Goal: Information Seeking & Learning: Learn about a topic

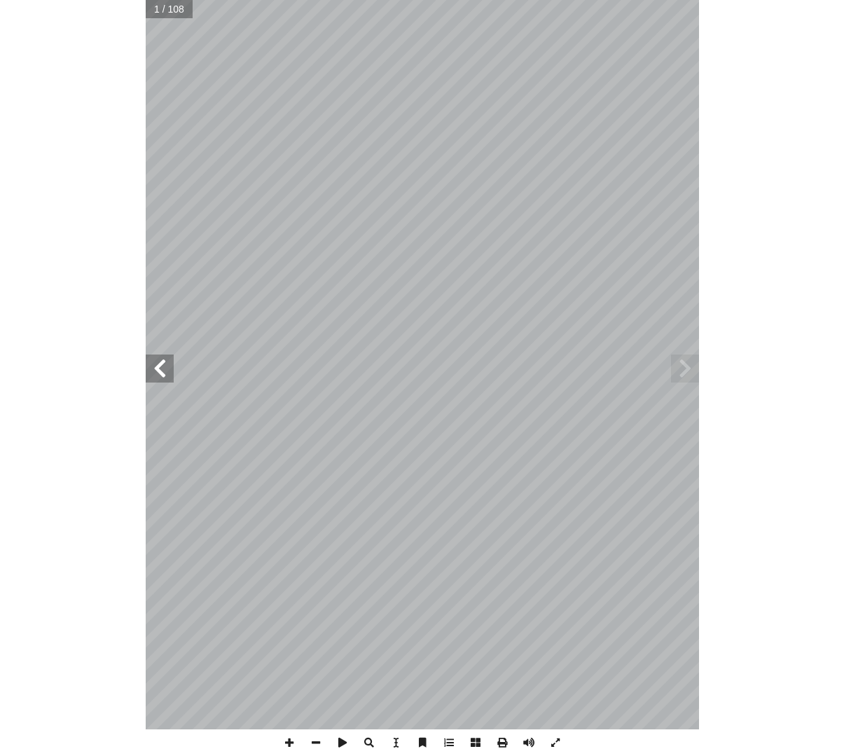
scroll to position [212, -18]
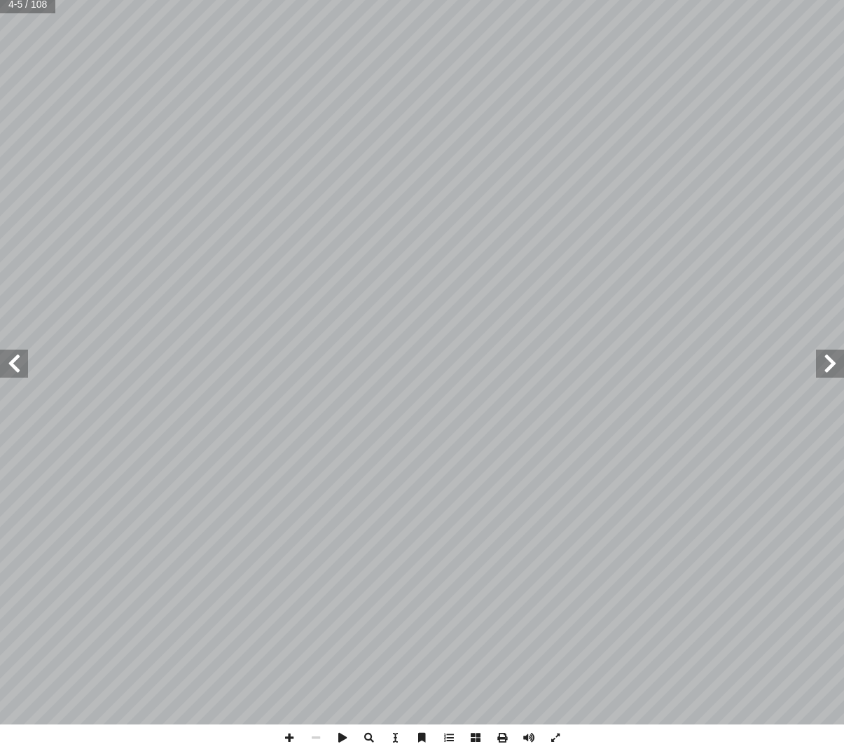
click at [21, 359] on span at bounding box center [14, 369] width 28 height 28
click at [15, 355] on span at bounding box center [14, 369] width 28 height 28
click at [13, 377] on span at bounding box center [14, 369] width 28 height 28
click at [23, 361] on span at bounding box center [14, 369] width 28 height 28
click at [5, 355] on span at bounding box center [14, 369] width 28 height 28
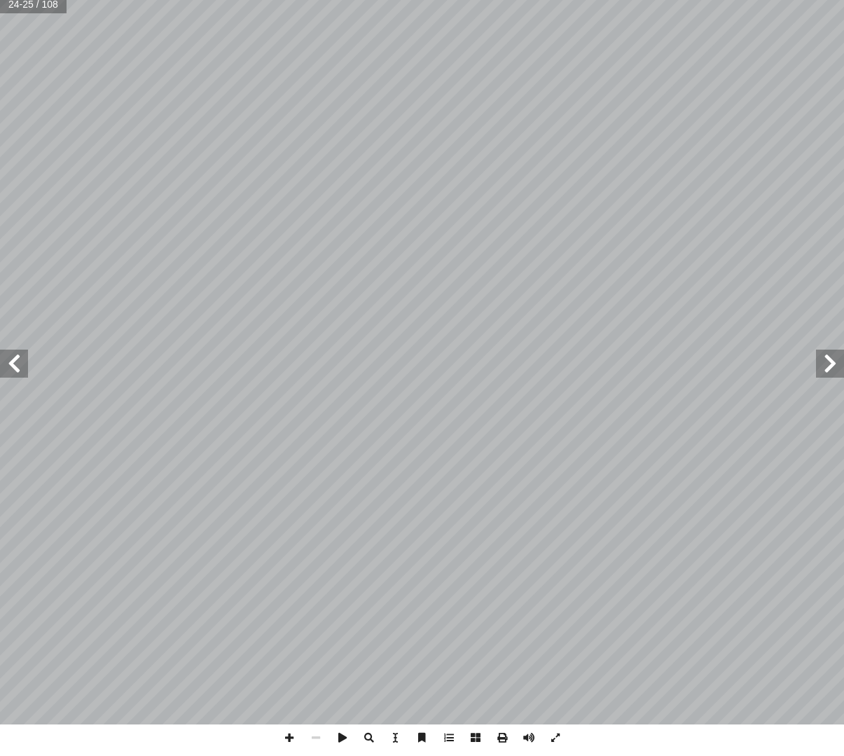
click at [553, 359] on span at bounding box center [830, 369] width 28 height 28
click at [553, 369] on span at bounding box center [830, 369] width 28 height 28
click at [553, 362] on span at bounding box center [830, 369] width 28 height 28
click at [553, 372] on span at bounding box center [830, 369] width 28 height 28
click at [553, 366] on span at bounding box center [830, 369] width 28 height 28
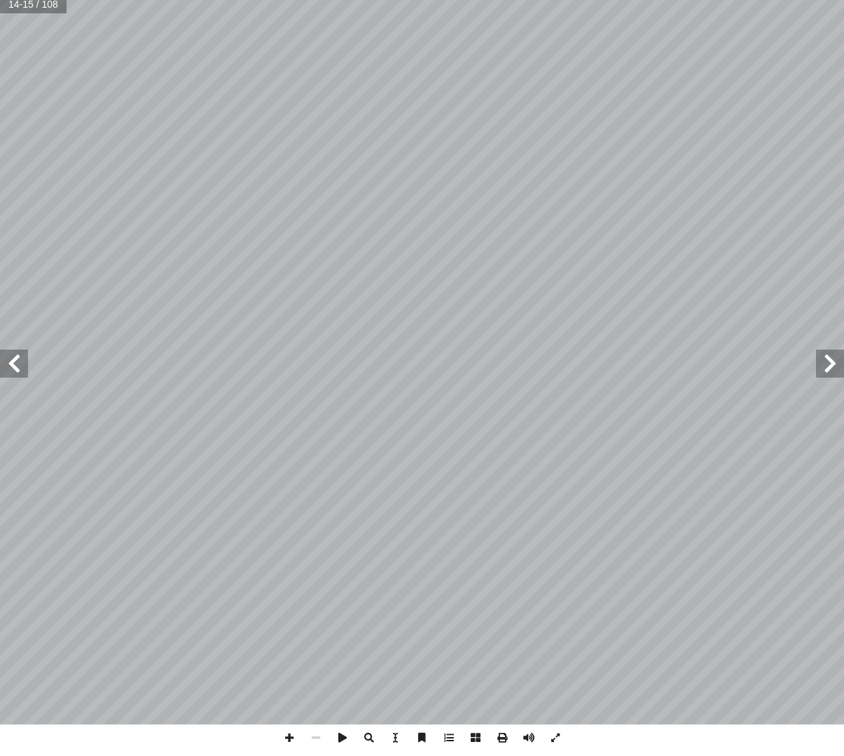
click at [553, 367] on span at bounding box center [830, 369] width 28 height 28
click at [553, 366] on span at bounding box center [830, 369] width 28 height 28
click at [553, 367] on span at bounding box center [830, 369] width 28 height 28
click at [553, 362] on span at bounding box center [830, 369] width 28 height 28
click at [553, 364] on span at bounding box center [830, 369] width 28 height 28
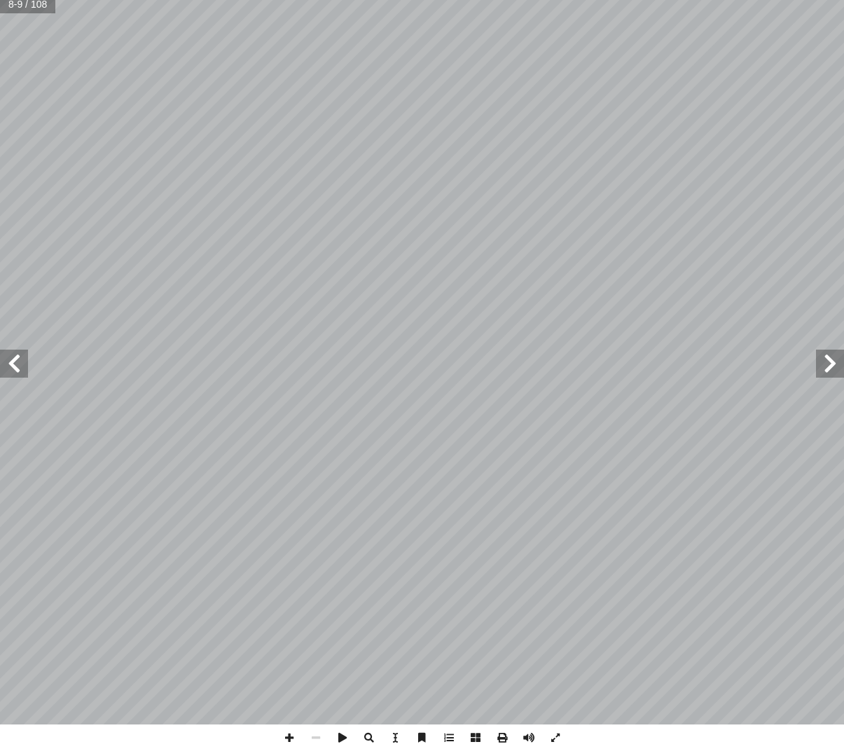
click at [553, 364] on span at bounding box center [830, 369] width 28 height 28
click at [7, 360] on span at bounding box center [14, 369] width 28 height 28
